Goal: Task Accomplishment & Management: Contribute content

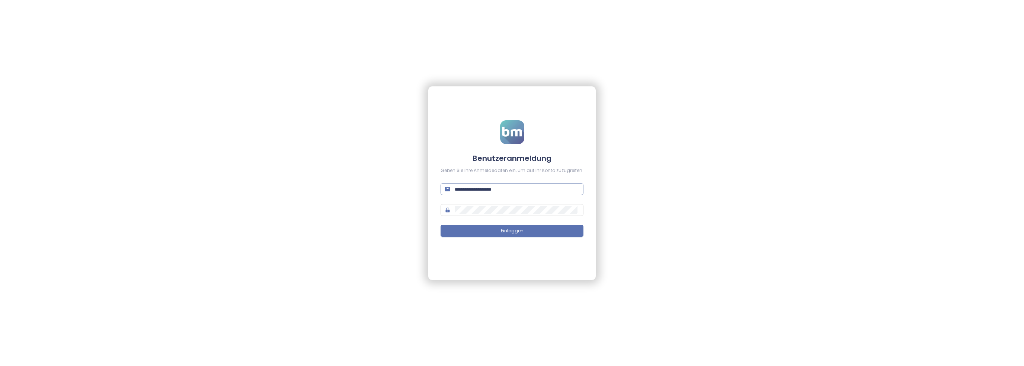
click at [473, 184] on span at bounding box center [512, 189] width 143 height 12
paste input "**********"
type input "**********"
drag, startPoint x: 510, startPoint y: 230, endPoint x: 498, endPoint y: 226, distance: 13.2
click at [509, 230] on span "Einloggen" at bounding box center [512, 230] width 23 height 7
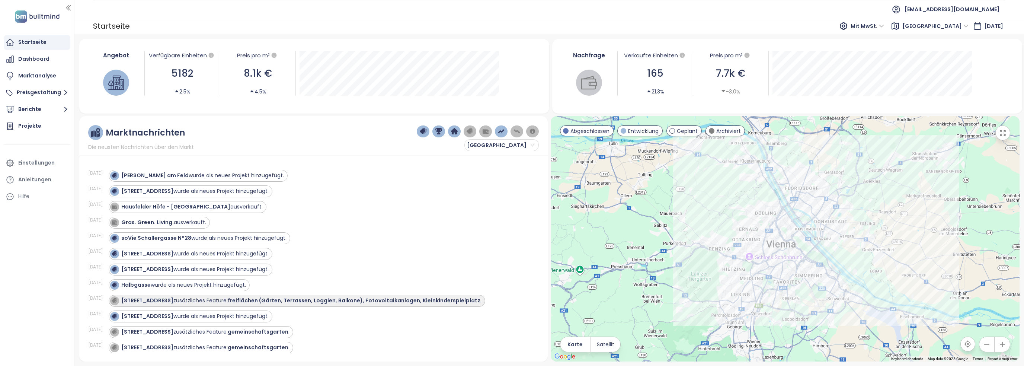
click at [241, 304] on div "Wiedner Hauptstraße 140 zusätzliches Feature: freiflächen (Gärten, Terrassen, L…" at bounding box center [297, 301] width 377 height 12
click at [296, 300] on strong "freiflächen (Gärten, Terrassen, Loggien, Balkone), Fotovoltaikanlagen, Kleinkin…" at bounding box center [354, 300] width 253 height 7
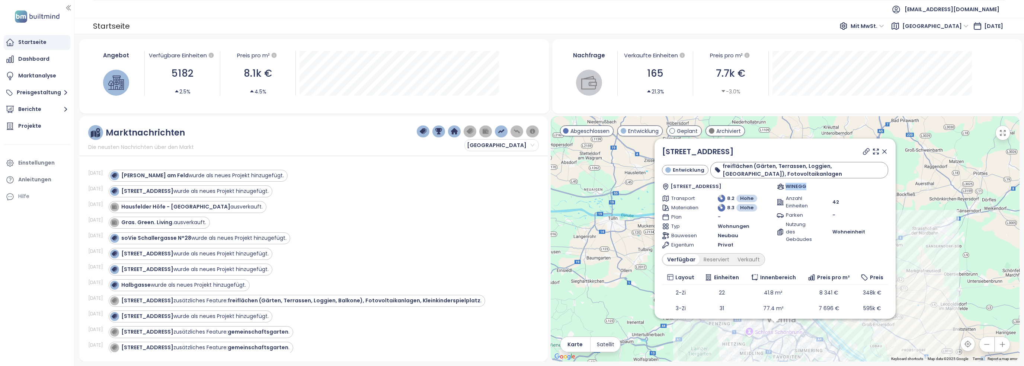
drag, startPoint x: 801, startPoint y: 187, endPoint x: 781, endPoint y: 186, distance: 20.1
click at [781, 186] on div "WINEGG" at bounding box center [832, 186] width 111 height 7
click at [817, 186] on div "WINEGG" at bounding box center [832, 186] width 111 height 7
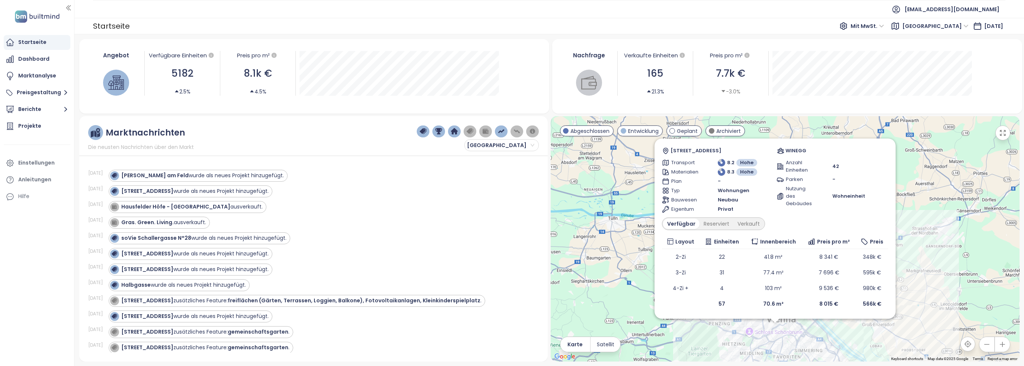
click at [485, 186] on div "Eßlinger Hauptstraße 168 wurde als neues Projekt hinzugefügt." at bounding box center [320, 191] width 422 height 12
click at [438, 234] on div "soVie Schallergasse N°28 wurde als neues Projekt hinzugefügt." at bounding box center [320, 238] width 422 height 12
click at [51, 57] on div "Dashboard" at bounding box center [37, 59] width 67 height 15
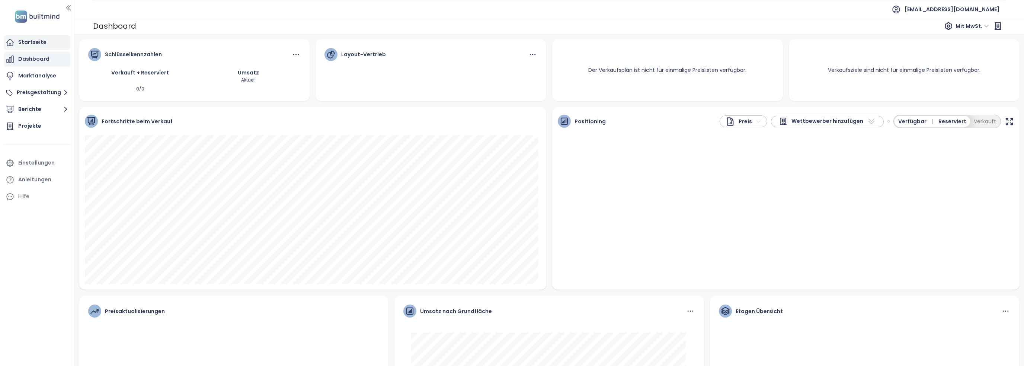
click at [34, 45] on div "Startseite" at bounding box center [32, 42] width 28 height 9
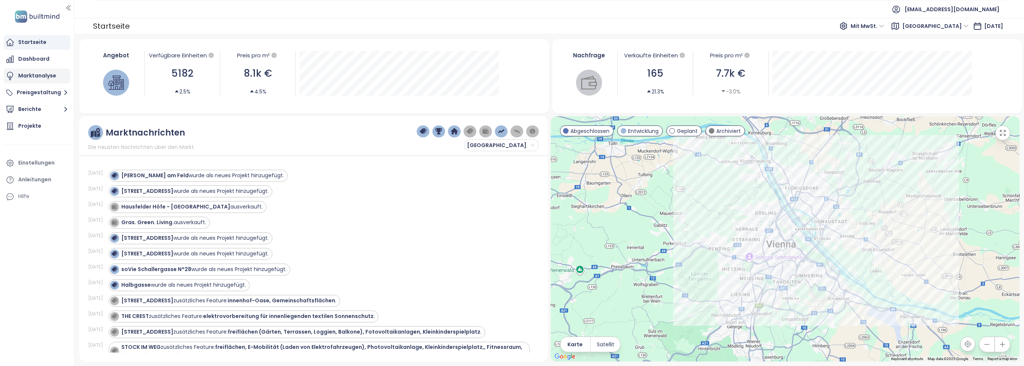
click at [34, 76] on div "Marktanalyse" at bounding box center [37, 75] width 38 height 9
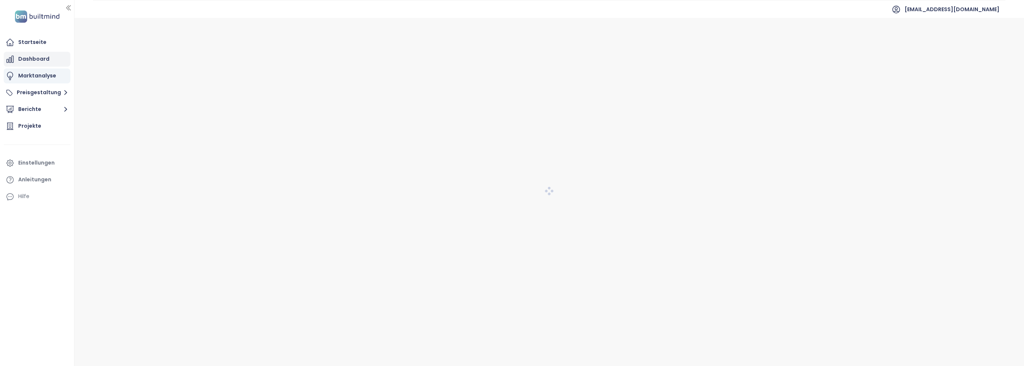
click at [29, 63] on div "Dashboard" at bounding box center [33, 58] width 31 height 9
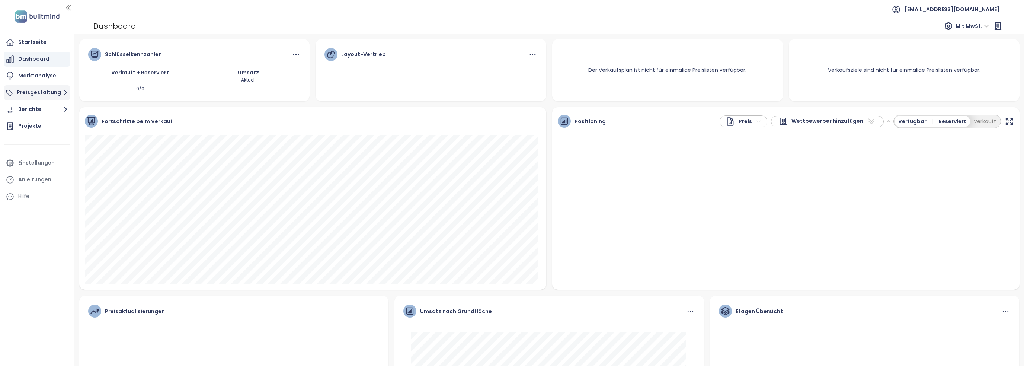
click at [50, 96] on button "Preisgestaltung" at bounding box center [37, 92] width 67 height 15
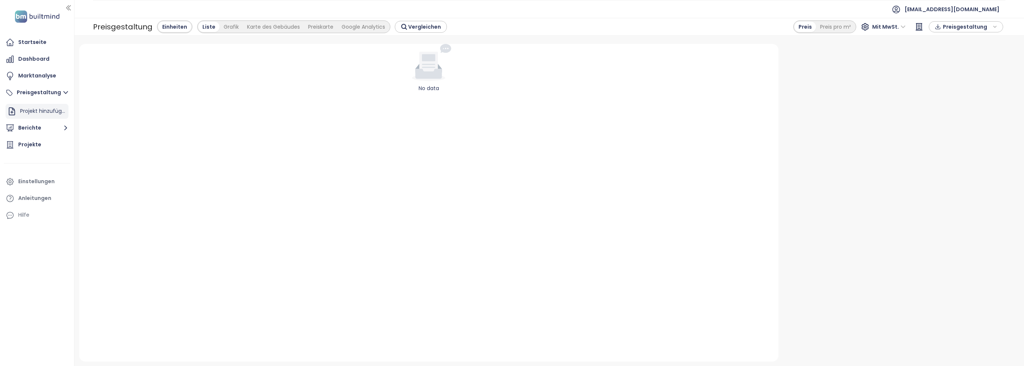
click at [46, 107] on div "Projekt hinzufügen" at bounding box center [43, 110] width 47 height 9
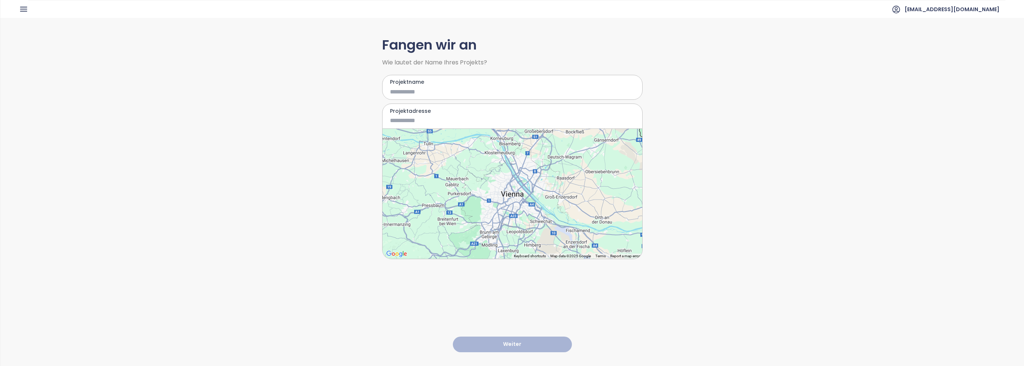
click at [456, 90] on input "Projektname" at bounding box center [507, 91] width 234 height 9
type input "***"
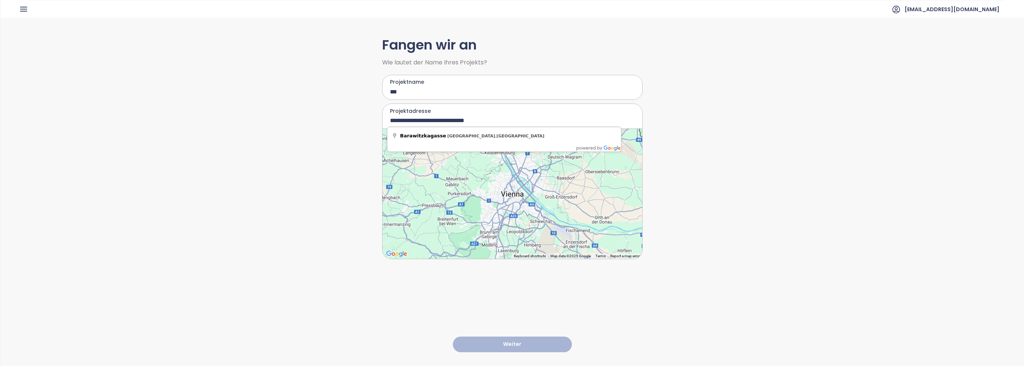
click at [438, 121] on input "**********" at bounding box center [507, 120] width 234 height 9
click at [442, 118] on input "**********" at bounding box center [507, 120] width 234 height 9
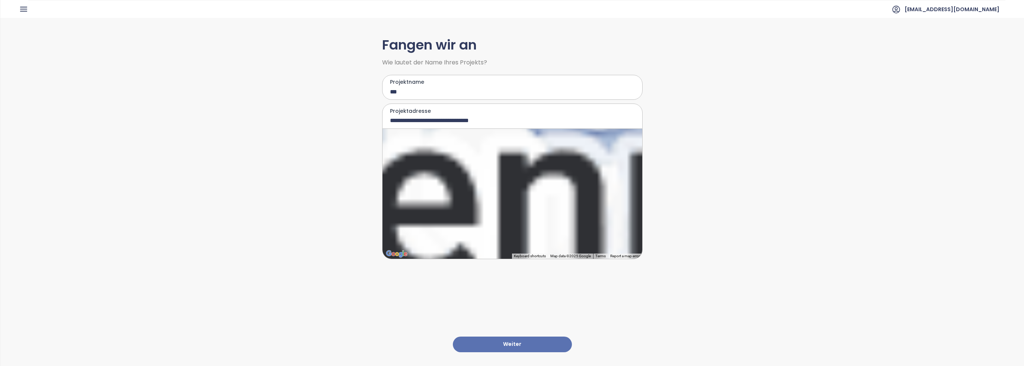
type input "**********"
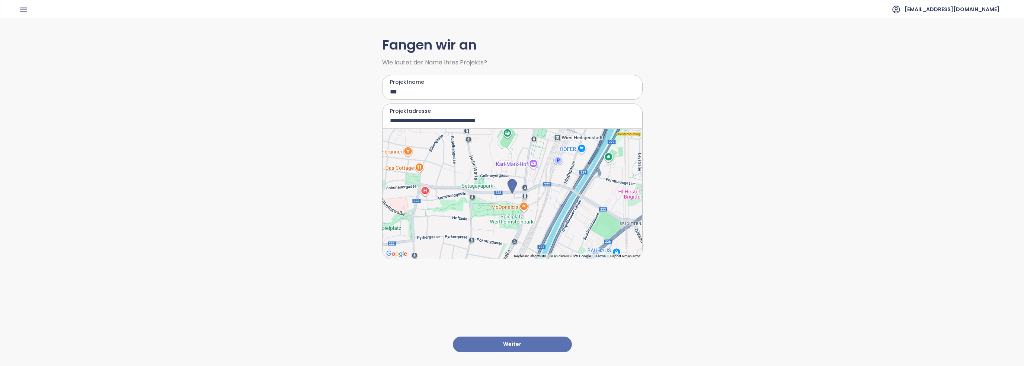
click at [411, 92] on input "***" at bounding box center [507, 91] width 234 height 9
type input "*****"
click at [445, 119] on input "**********" at bounding box center [507, 120] width 234 height 9
drag, startPoint x: 501, startPoint y: 118, endPoint x: 440, endPoint y: 119, distance: 61.8
click at [440, 119] on input "**********" at bounding box center [507, 120] width 234 height 9
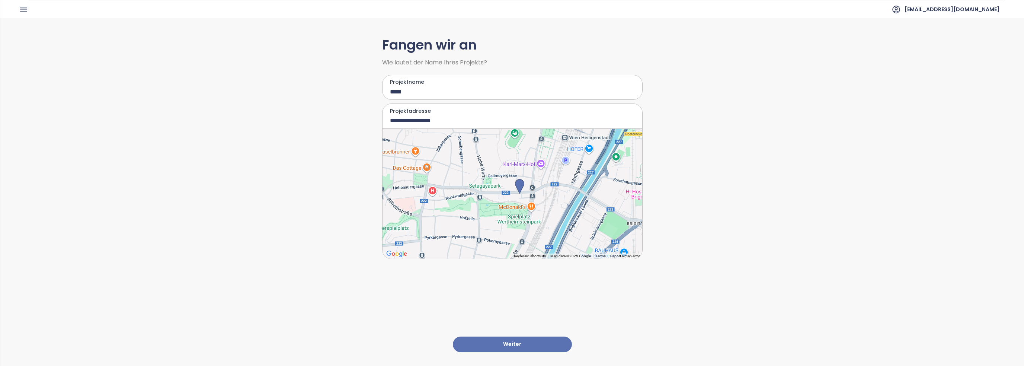
type input "**********"
click at [511, 336] on button "Weiter" at bounding box center [512, 344] width 119 height 16
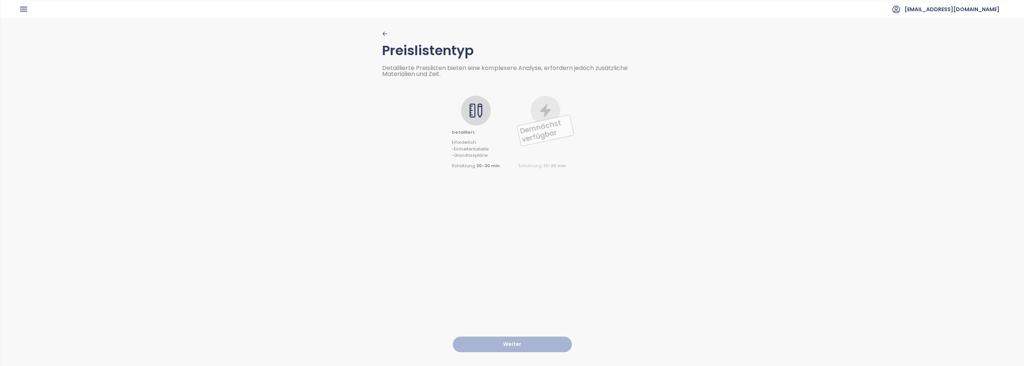
click at [467, 117] on div at bounding box center [476, 111] width 30 height 30
click at [496, 337] on button "Weiter" at bounding box center [512, 344] width 119 height 16
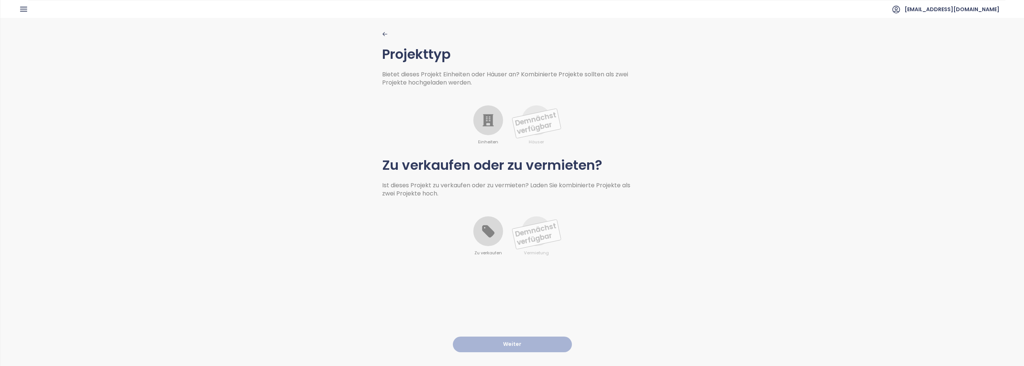
click at [484, 120] on icon at bounding box center [488, 120] width 15 height 15
click at [484, 234] on icon at bounding box center [488, 231] width 12 height 12
click at [510, 336] on button "Weiter" at bounding box center [512, 344] width 119 height 16
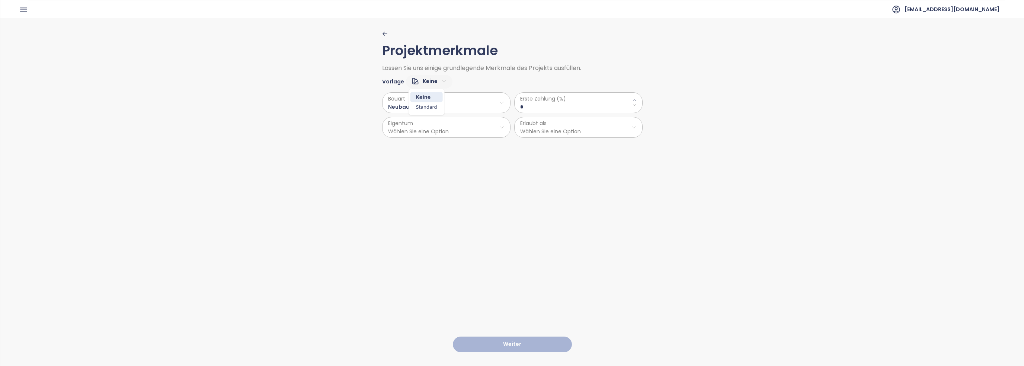
click at [428, 77] on html "Startseite Dashboard Marktanalyse Preisgestaltung Berichte Projekte Einstellung…" at bounding box center [512, 183] width 1024 height 366
click at [458, 82] on html "Startseite Dashboard Marktanalyse Preisgestaltung Berichte Projekte Einstellung…" at bounding box center [512, 183] width 1024 height 366
click at [446, 123] on html "Startseite Dashboard Marktanalyse Preisgestaltung Berichte Projekte Einstellung…" at bounding box center [512, 183] width 1024 height 366
click at [426, 148] on span "Privat" at bounding box center [443, 145] width 124 height 10
click at [529, 131] on html "Startseite Dashboard Marktanalyse Preisgestaltung Berichte Projekte Einstellung…" at bounding box center [512, 183] width 1024 height 366
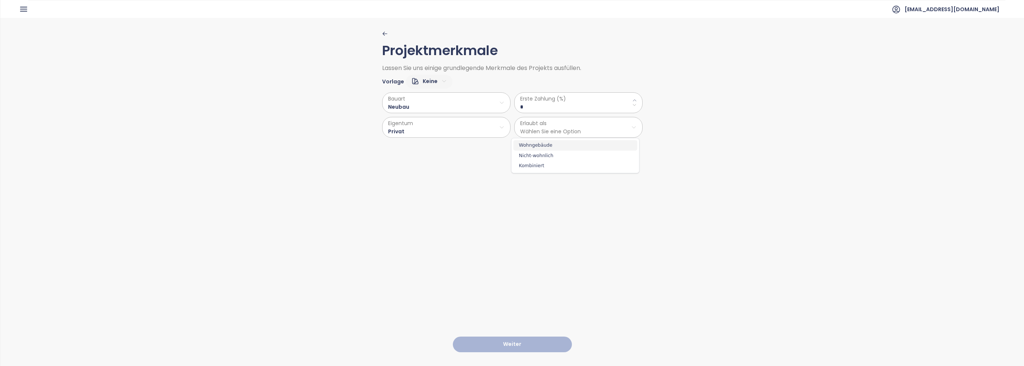
click at [534, 146] on span "Wohngebäude" at bounding box center [576, 145] width 124 height 10
click at [543, 99] on span "Erste Zahlung (%)" at bounding box center [578, 99] width 116 height 8
click at [546, 105] on \(\%\) "*" at bounding box center [578, 107] width 116 height 8
drag, startPoint x: 528, startPoint y: 108, endPoint x: 511, endPoint y: 104, distance: 17.8
click at [511, 104] on div "Bauart Neubau Eigentum Privat Erste Zahlung (%) * Erlaubt als Wohngebäude" at bounding box center [512, 113] width 261 height 49
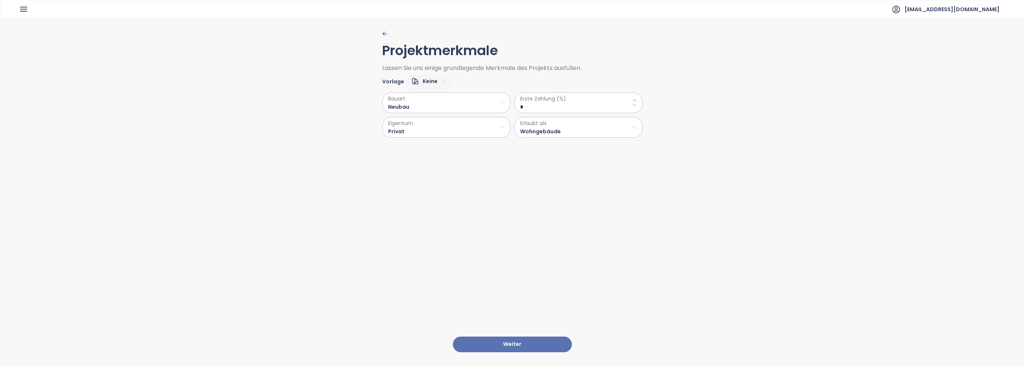
type \(\%\) "*"
click at [534, 338] on button "Weiter" at bounding box center [512, 344] width 119 height 16
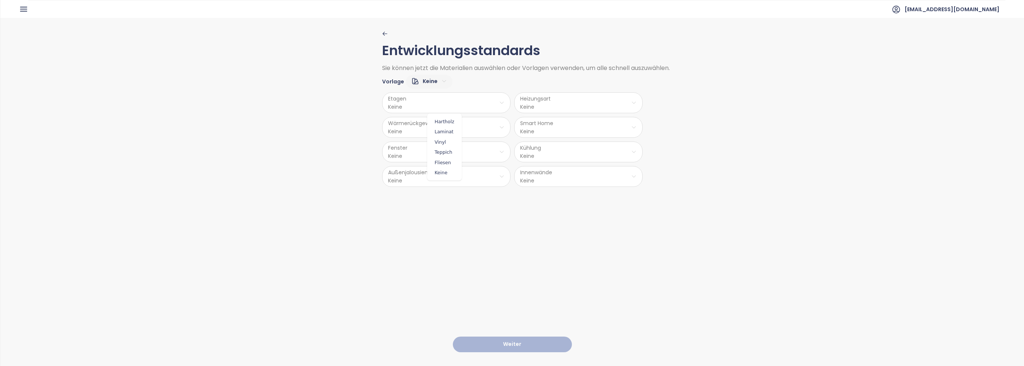
click at [405, 105] on html "Startseite Dashboard Marktanalyse Preisgestaltung Berichte Projekte Einstellung…" at bounding box center [512, 183] width 1024 height 366
click at [444, 122] on span "Hartholz" at bounding box center [444, 121] width 31 height 10
click at [546, 105] on html "Startseite Dashboard Marktanalyse Preisgestaltung Berichte Projekte Einstellung…" at bounding box center [512, 183] width 1024 height 366
click at [594, 120] on span "Fußbodenheizung" at bounding box center [578, 121] width 52 height 10
click at [571, 123] on html "Startseite Dashboard Marktanalyse Preisgestaltung Berichte Projekte Einstellung…" at bounding box center [512, 183] width 1024 height 366
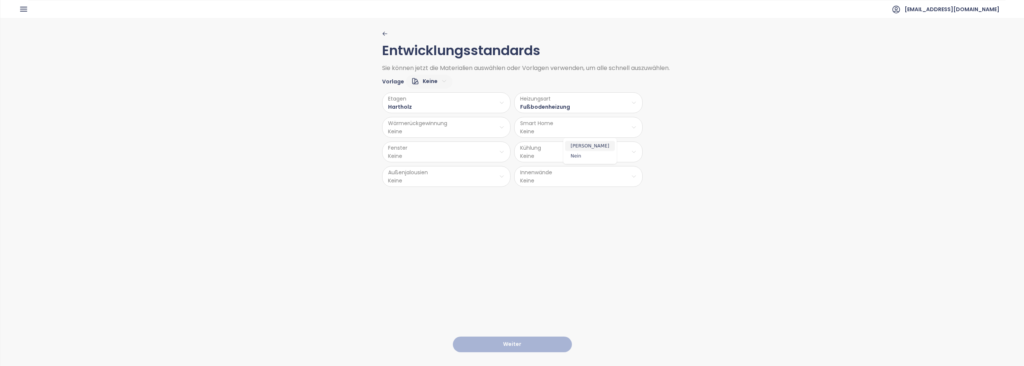
click at [572, 143] on span "Ja" at bounding box center [590, 146] width 50 height 10
click at [429, 129] on html "Startseite Dashboard Marktanalyse Preisgestaltung Berichte Projekte Einstellung…" at bounding box center [512, 183] width 1024 height 366
click at [448, 159] on span "Nein" at bounding box center [458, 156] width 50 height 10
click at [430, 162] on html "Startseite Dashboard Marktanalyse Preisgestaltung Berichte Projekte Einstellung…" at bounding box center [512, 183] width 1024 height 366
click at [445, 189] on span "Aluminium-Kunststoff" at bounding box center [445, 191] width 61 height 10
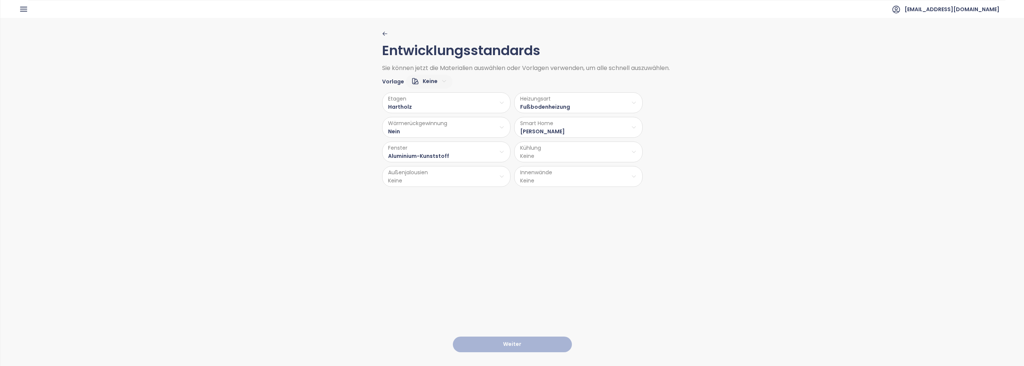
click at [534, 154] on html "Startseite Dashboard Marktanalyse Preisgestaltung Berichte Projekte Einstellung…" at bounding box center [512, 183] width 1024 height 366
click at [552, 204] on span "Teilweise Klimaanlage" at bounding box center [578, 201] width 71 height 10
click at [542, 181] on html "Startseite Dashboard Marktanalyse Preisgestaltung Berichte Projekte Einstellung…" at bounding box center [512, 183] width 1024 height 366
click at [569, 212] on span "Trockenbau" at bounding box center [577, 215] width 38 height 10
click at [466, 176] on html "Startseite Dashboard Marktanalyse Preisgestaltung Berichte Projekte Einstellung…" at bounding box center [512, 183] width 1024 height 366
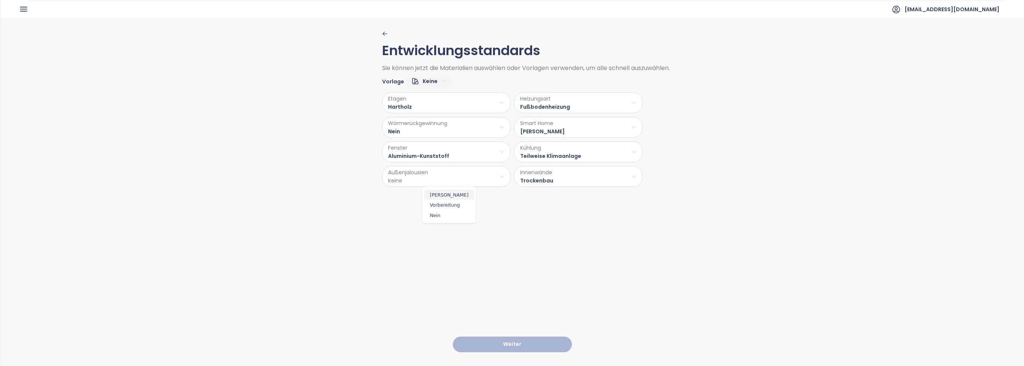
click at [452, 193] on span "Ja" at bounding box center [449, 194] width 50 height 10
click at [518, 339] on button "Weiter" at bounding box center [512, 344] width 119 height 16
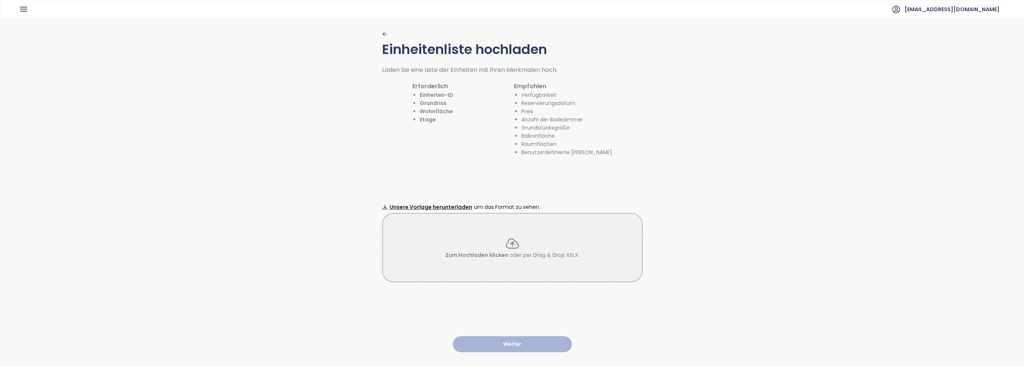
click at [28, 5] on ul "jpi@jpi.at" at bounding box center [516, 9] width 977 height 18
click at [27, 7] on icon "button" at bounding box center [23, 8] width 9 height 9
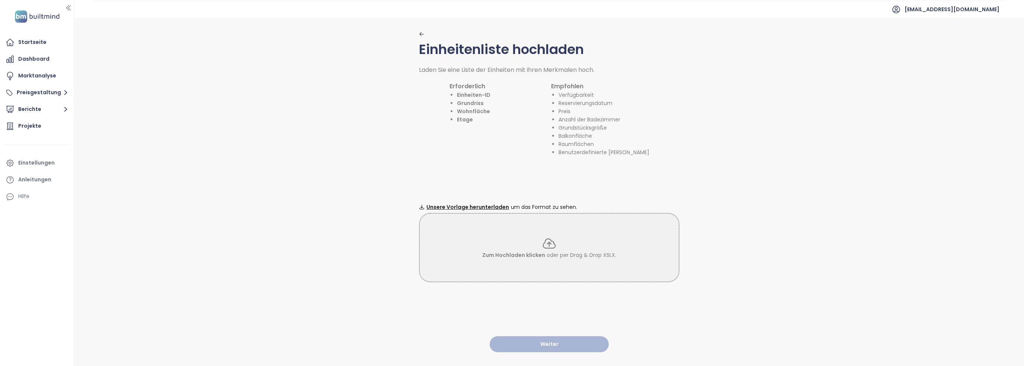
click at [533, 241] on div "Zum Hochladen klicken oder per Drag & Drop XSLX." at bounding box center [549, 247] width 259 height 23
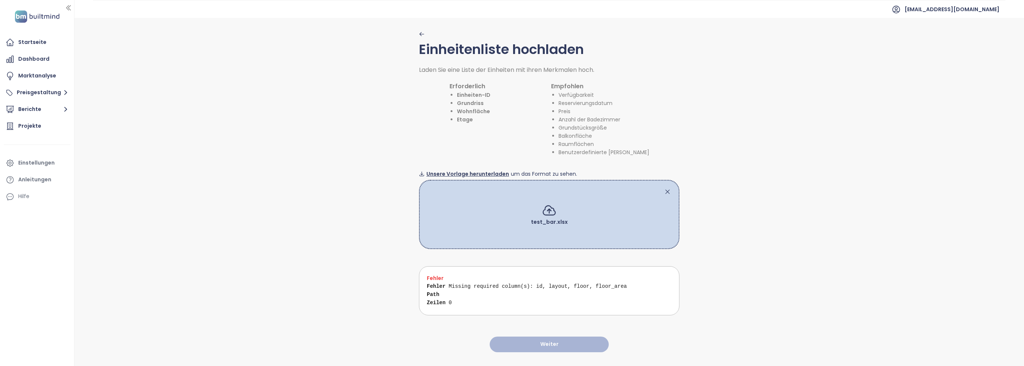
click at [482, 172] on span "Unsere Vorlage herunterladen" at bounding box center [467, 174] width 83 height 8
click at [29, 129] on div "Projekte" at bounding box center [29, 125] width 23 height 9
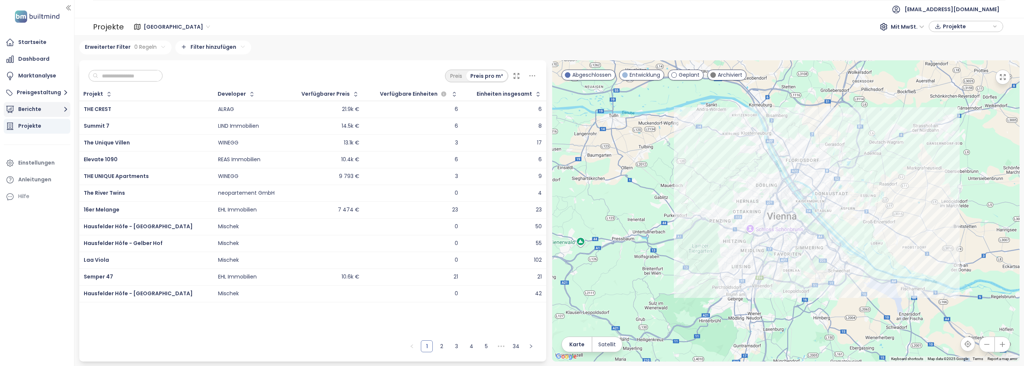
click at [38, 112] on button "Berichte" at bounding box center [37, 109] width 67 height 15
click at [42, 137] on div "Vienna" at bounding box center [45, 139] width 43 height 9
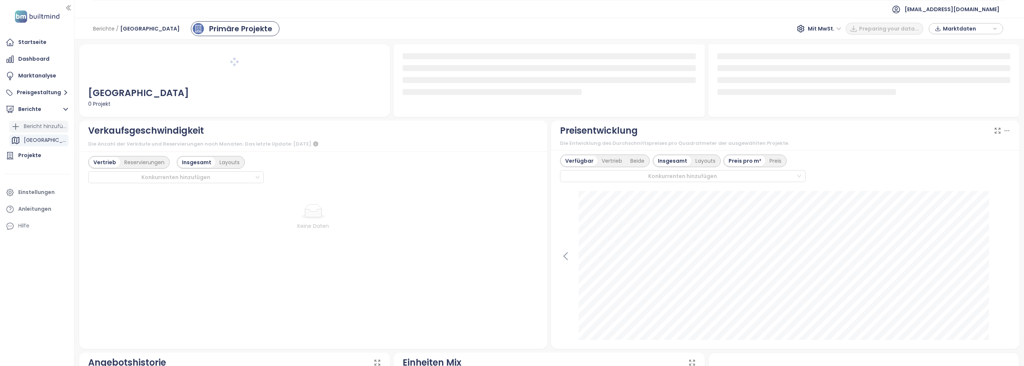
click at [47, 125] on div "Bericht hinzufügen" at bounding box center [45, 126] width 43 height 9
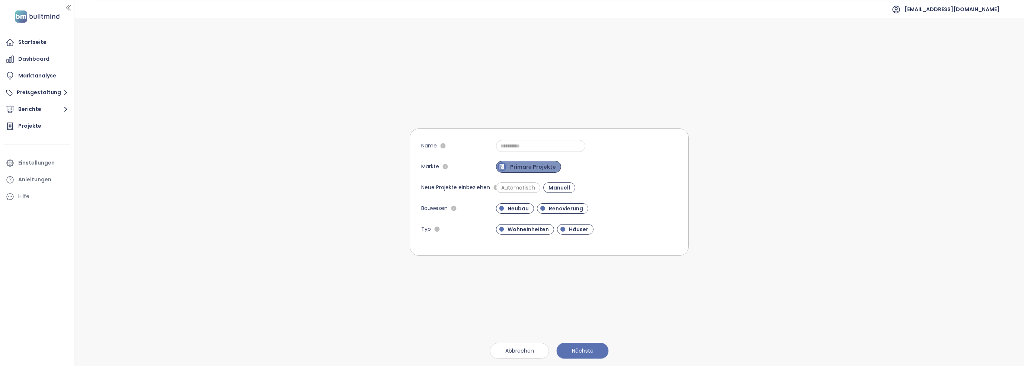
click at [536, 169] on span "Primäre Projekte" at bounding box center [532, 166] width 53 height 7
click at [530, 168] on span "Primäre Projekte" at bounding box center [531, 166] width 50 height 7
click at [560, 208] on span "Renovierung" at bounding box center [566, 208] width 42 height 7
click at [573, 231] on span "Häuser" at bounding box center [578, 229] width 27 height 7
click at [520, 142] on input "Name" at bounding box center [540, 146] width 89 height 12
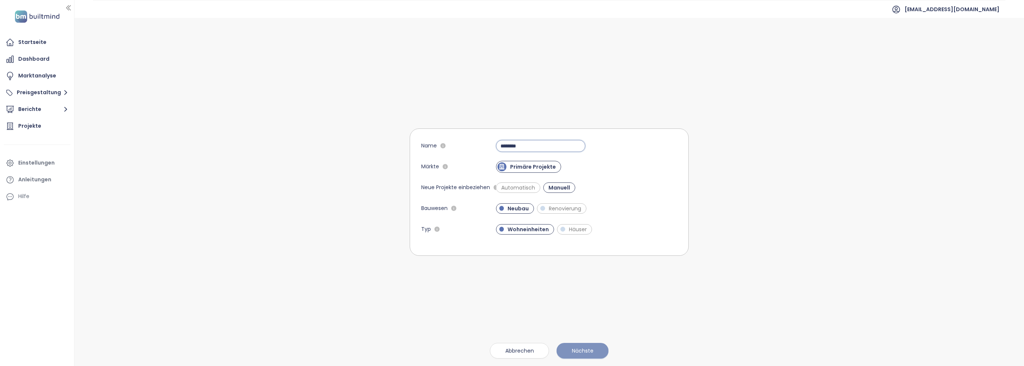
type input "********"
click at [591, 357] on button "Nächste" at bounding box center [583, 351] width 52 height 16
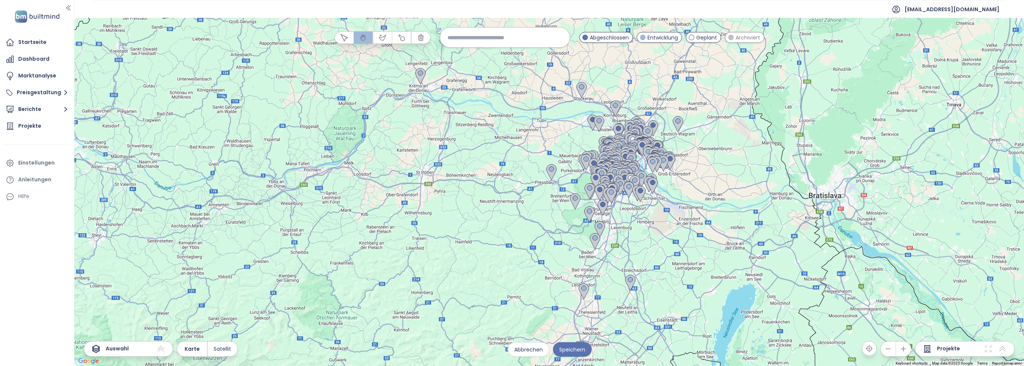
click at [524, 40] on input at bounding box center [505, 37] width 115 height 16
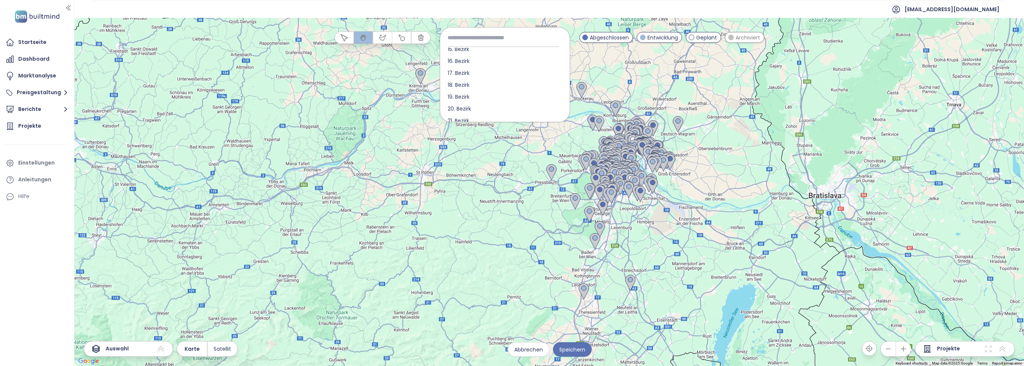
scroll to position [186, 0]
click at [500, 83] on div "19. Bezirk" at bounding box center [505, 84] width 130 height 12
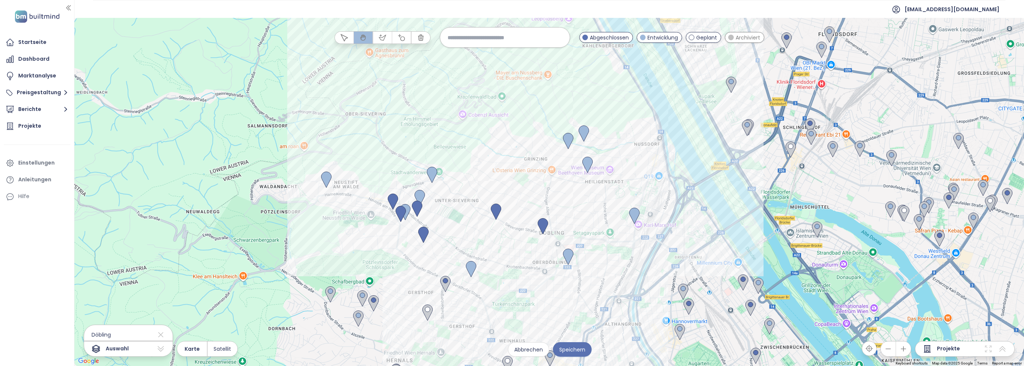
drag, startPoint x: 411, startPoint y: 52, endPoint x: 411, endPoint y: 58, distance: 6.0
click at [411, 58] on div at bounding box center [549, 192] width 950 height 348
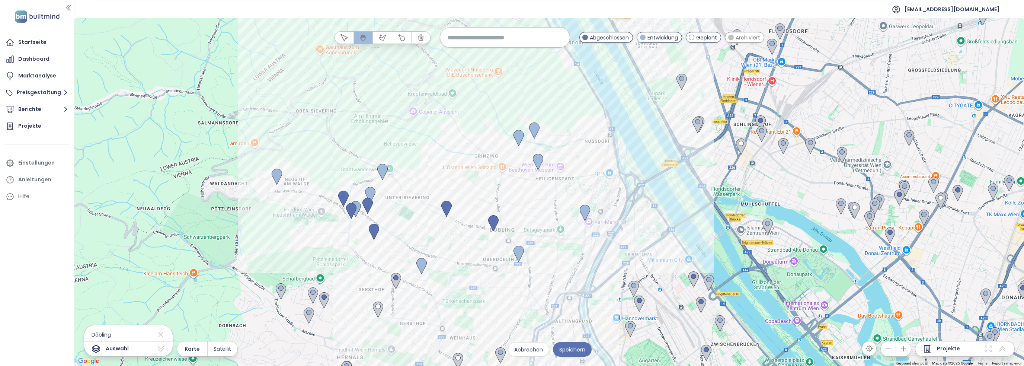
drag, startPoint x: 456, startPoint y: 80, endPoint x: 405, endPoint y: 77, distance: 50.7
click at [405, 77] on div at bounding box center [549, 192] width 950 height 348
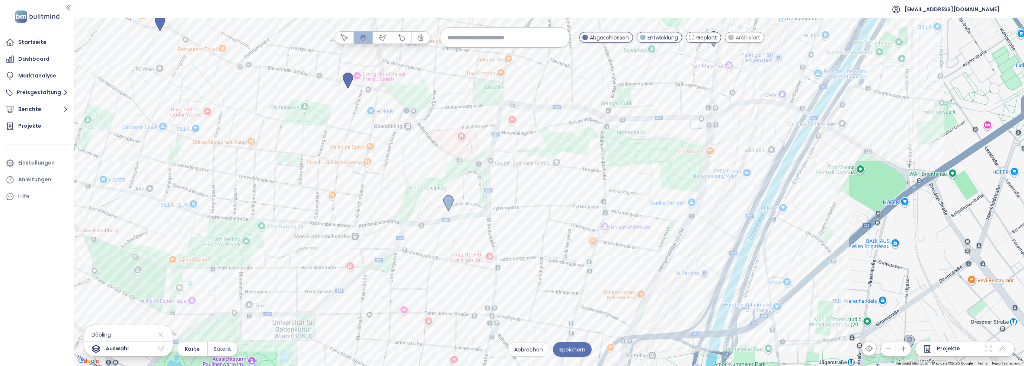
drag, startPoint x: 529, startPoint y: 224, endPoint x: 517, endPoint y: 227, distance: 12.3
click at [517, 227] on div at bounding box center [549, 192] width 950 height 348
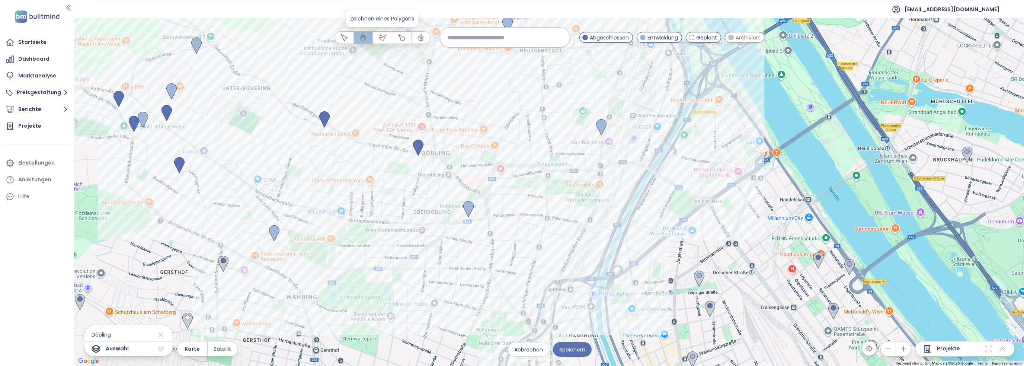
click at [386, 38] on icon "button" at bounding box center [382, 37] width 7 height 7
click at [630, 165] on div at bounding box center [549, 192] width 950 height 348
click at [584, 263] on div at bounding box center [549, 192] width 950 height 348
click at [423, 249] on div at bounding box center [549, 192] width 950 height 348
click at [388, 143] on div at bounding box center [549, 192] width 950 height 348
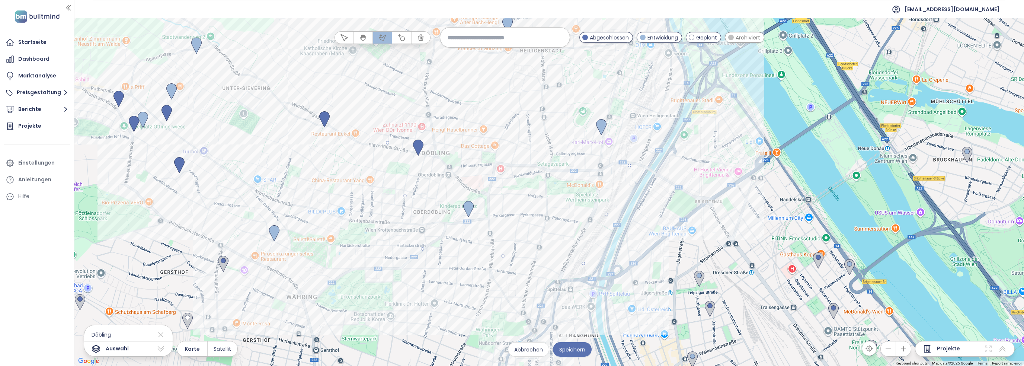
click at [460, 180] on div at bounding box center [549, 192] width 950 height 348
click at [497, 160] on div at bounding box center [549, 192] width 950 height 348
click at [586, 161] on div at bounding box center [549, 192] width 950 height 348
click at [629, 164] on div at bounding box center [549, 192] width 950 height 348
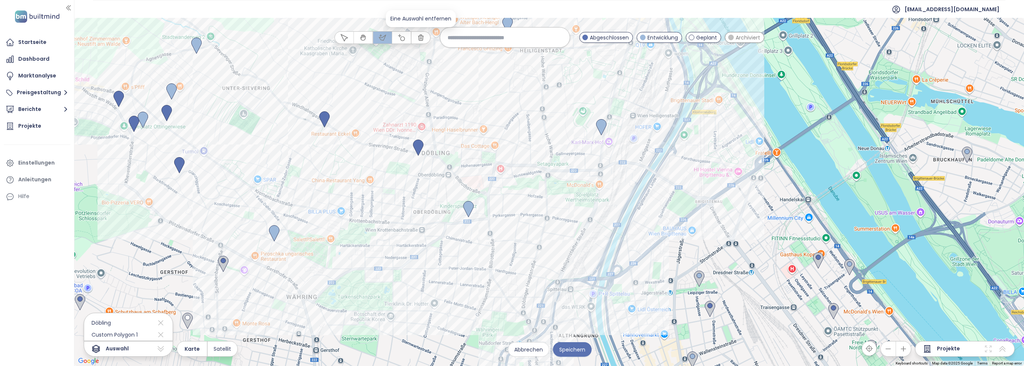
click at [422, 38] on icon "button" at bounding box center [420, 38] width 5 height 6
click at [451, 151] on div at bounding box center [549, 192] width 950 height 348
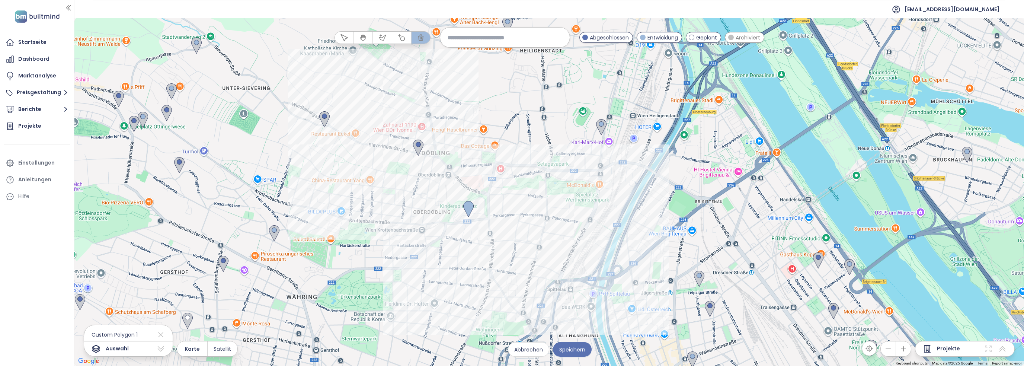
click at [462, 177] on div at bounding box center [549, 192] width 950 height 348
click at [576, 350] on span "Speichern" at bounding box center [572, 349] width 26 height 8
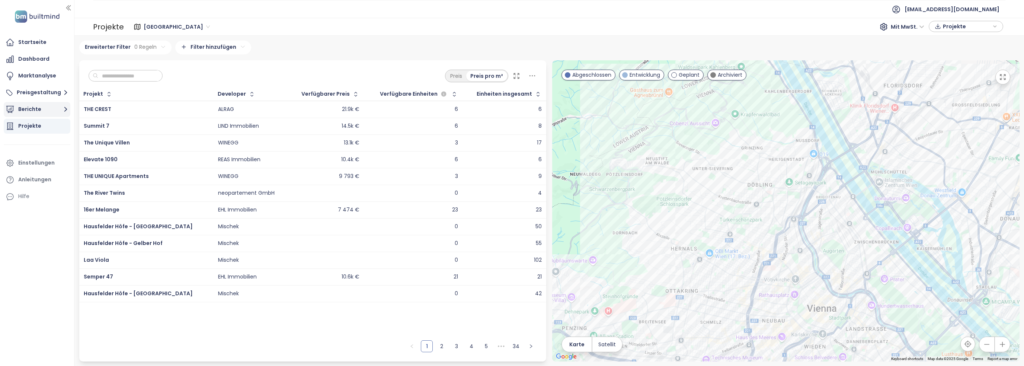
click at [24, 106] on button "Berichte" at bounding box center [37, 109] width 67 height 15
click at [48, 150] on div "Bar Test" at bounding box center [38, 154] width 59 height 12
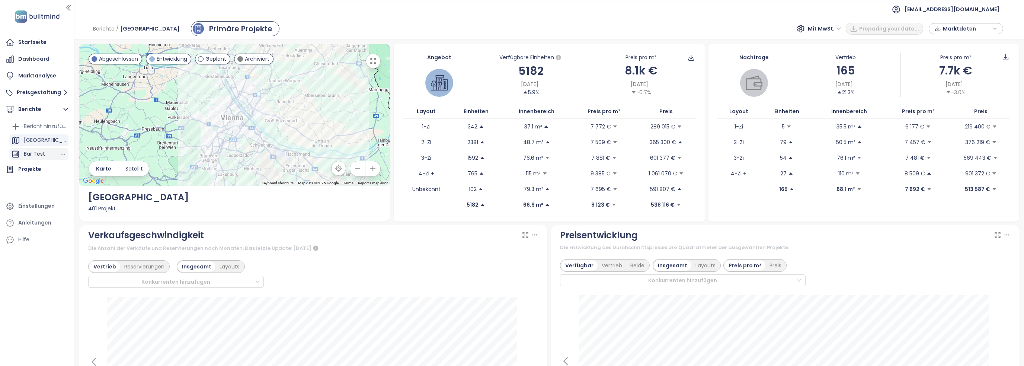
click at [39, 152] on div "Bar Test" at bounding box center [34, 153] width 21 height 9
click at [42, 154] on div "Bar Test" at bounding box center [34, 153] width 21 height 9
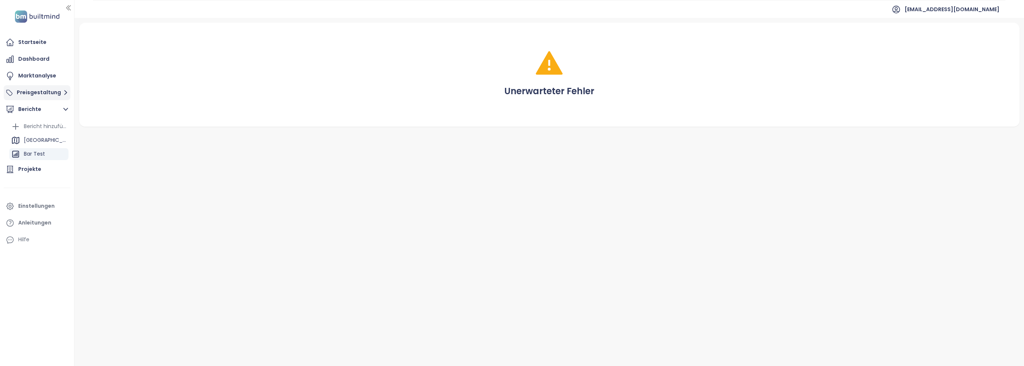
click at [27, 97] on button "Preisgestaltung" at bounding box center [37, 92] width 67 height 15
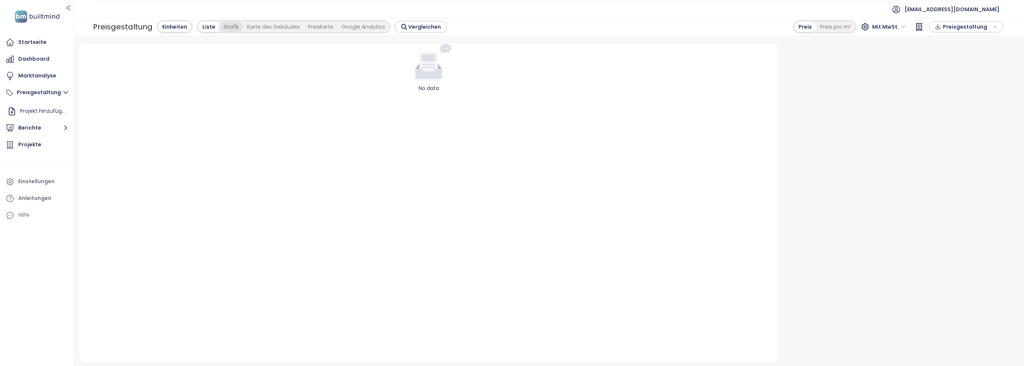
click at [220, 25] on div "Grafik" at bounding box center [231, 27] width 23 height 10
click at [169, 25] on div "Liste" at bounding box center [168, 27] width 20 height 10
click at [29, 70] on div "Marktanalyse" at bounding box center [37, 75] width 67 height 15
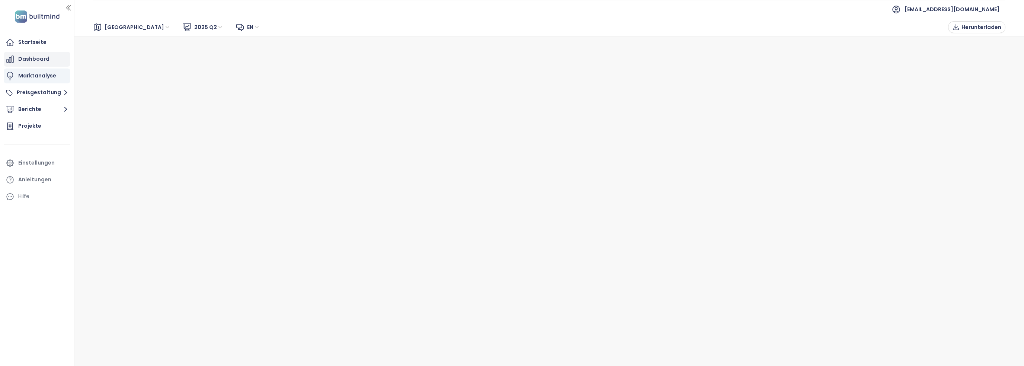
click at [33, 55] on div "Dashboard" at bounding box center [33, 58] width 31 height 9
click at [43, 113] on button "Berichte" at bounding box center [37, 109] width 67 height 15
click at [43, 161] on div "Projekte" at bounding box center [37, 155] width 67 height 15
